Goal: Find specific page/section

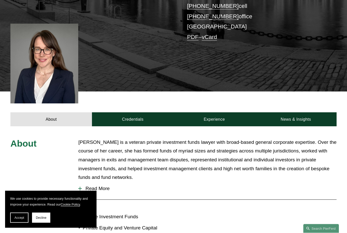
scroll to position [128, 0]
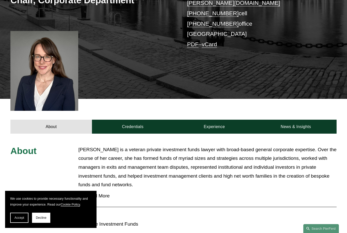
click at [129, 120] on link "Credentials" at bounding box center [132, 127] width 81 height 14
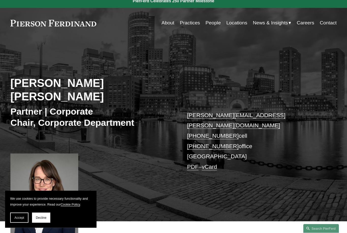
scroll to position [0, 0]
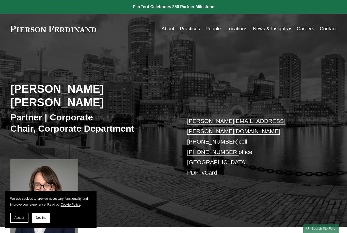
click at [211, 25] on link "People" at bounding box center [212, 29] width 15 height 10
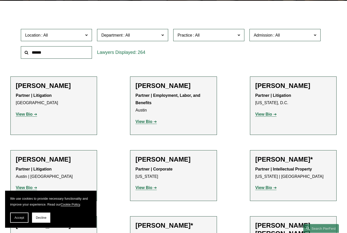
scroll to position [136, 0]
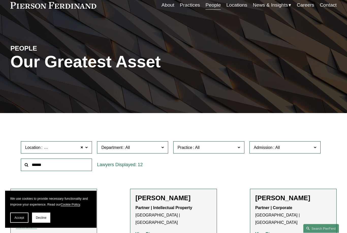
scroll to position [2, 0]
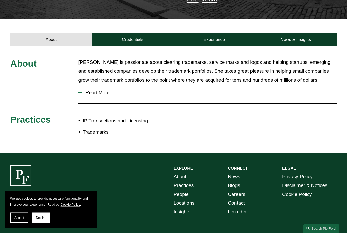
scroll to position [152, 0]
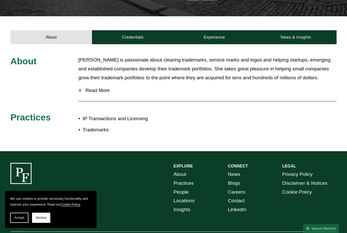
click at [132, 30] on link "Credentials" at bounding box center [132, 37] width 81 height 14
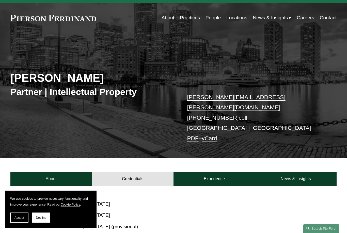
scroll to position [6, 0]
